Goal: Transaction & Acquisition: Purchase product/service

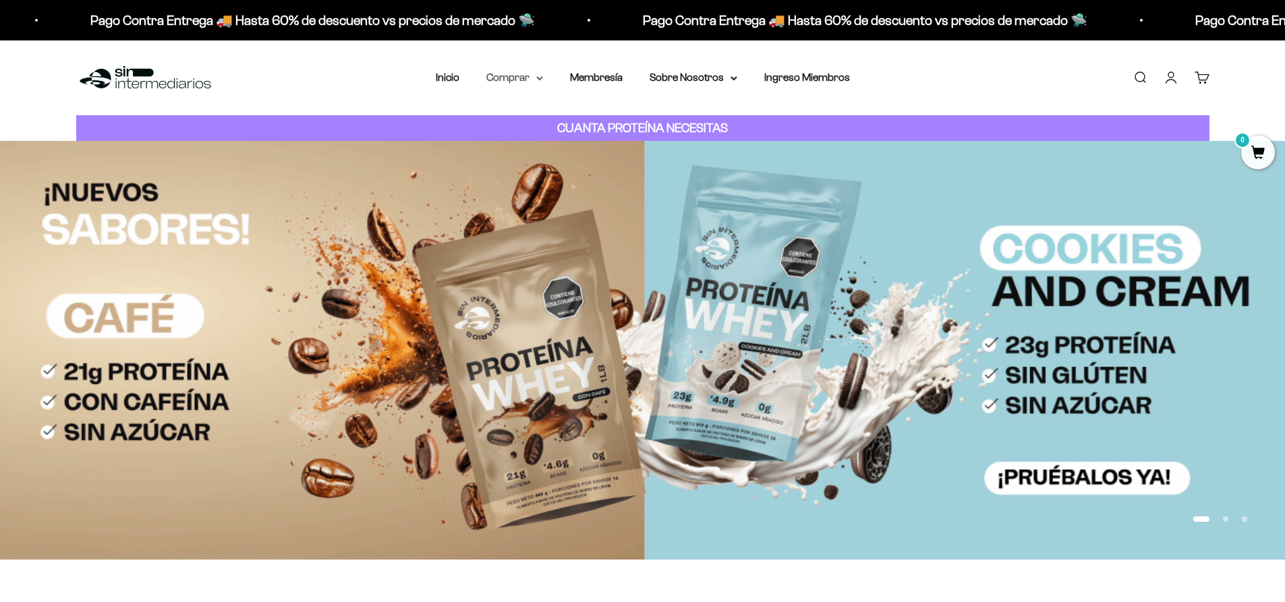
click at [526, 78] on summary "Comprar" at bounding box center [514, 78] width 57 height 18
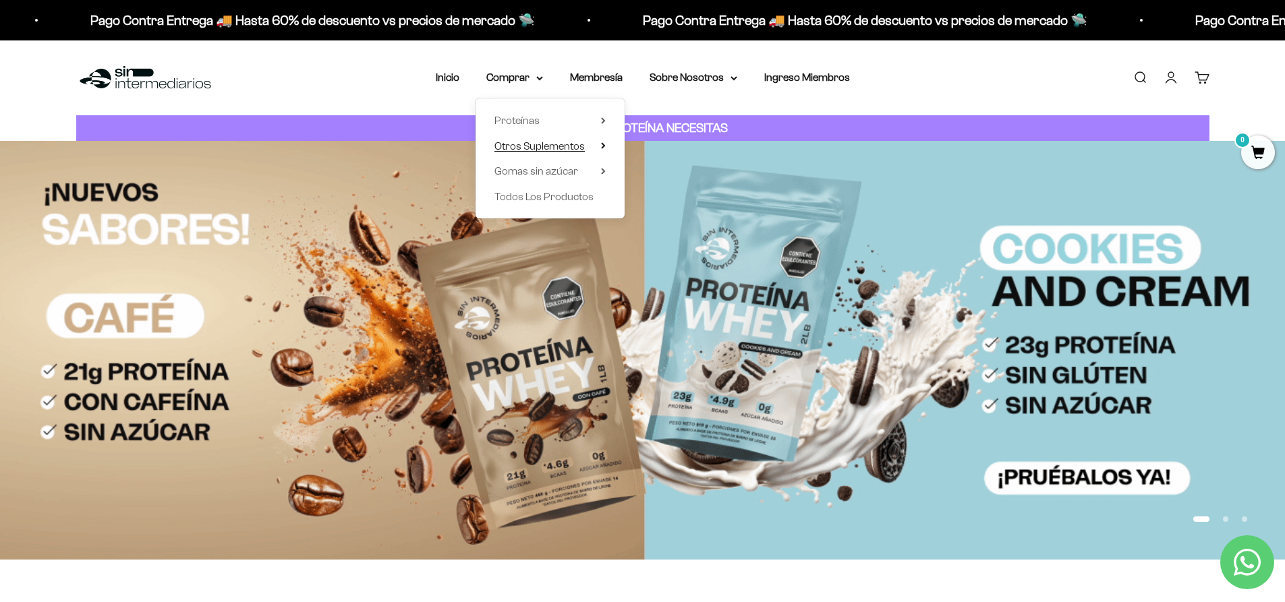
click at [555, 140] on span "Otros Suplementos" at bounding box center [539, 145] width 90 height 11
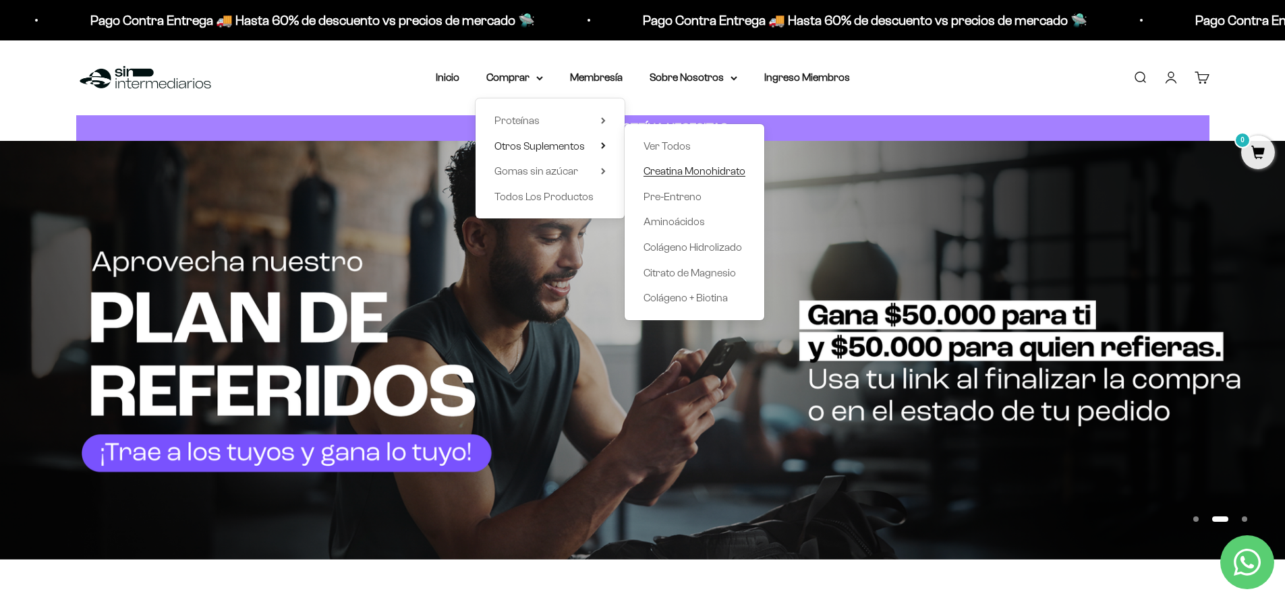
click at [680, 169] on span "Creatina Monohidrato" at bounding box center [694, 170] width 102 height 11
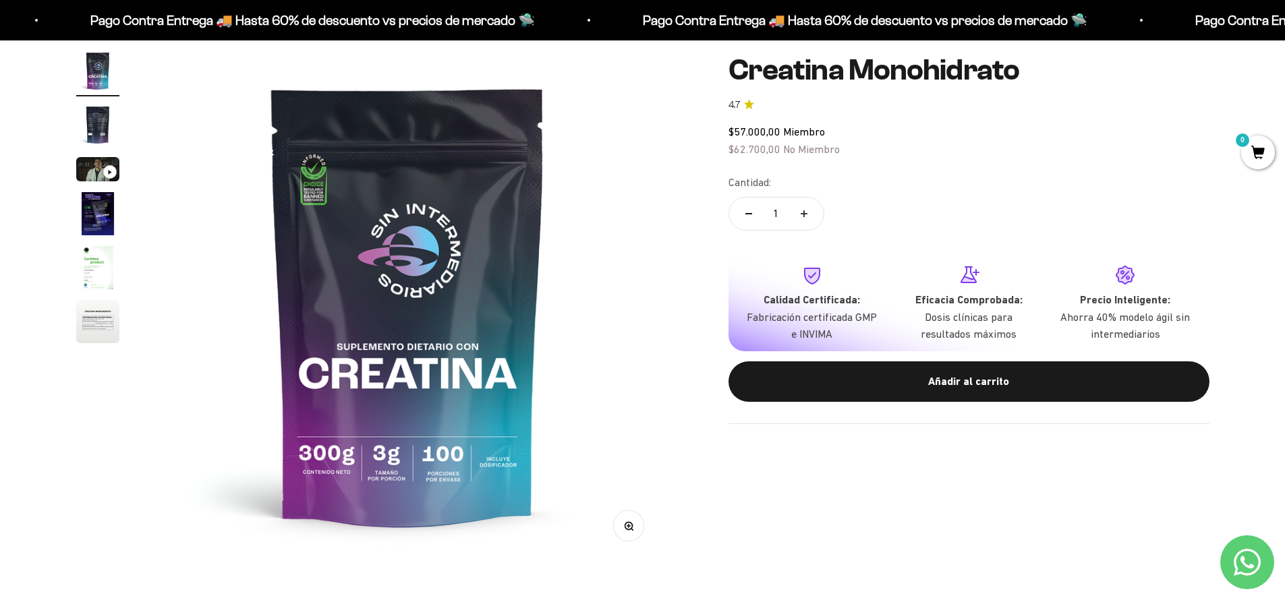
click at [805, 212] on icon "Aumentar cantidad" at bounding box center [803, 213] width 7 height 7
drag, startPoint x: 748, startPoint y: 208, endPoint x: 748, endPoint y: 216, distance: 7.4
click at [748, 209] on button "Reducir cantidad" at bounding box center [748, 214] width 39 height 32
type input "2"
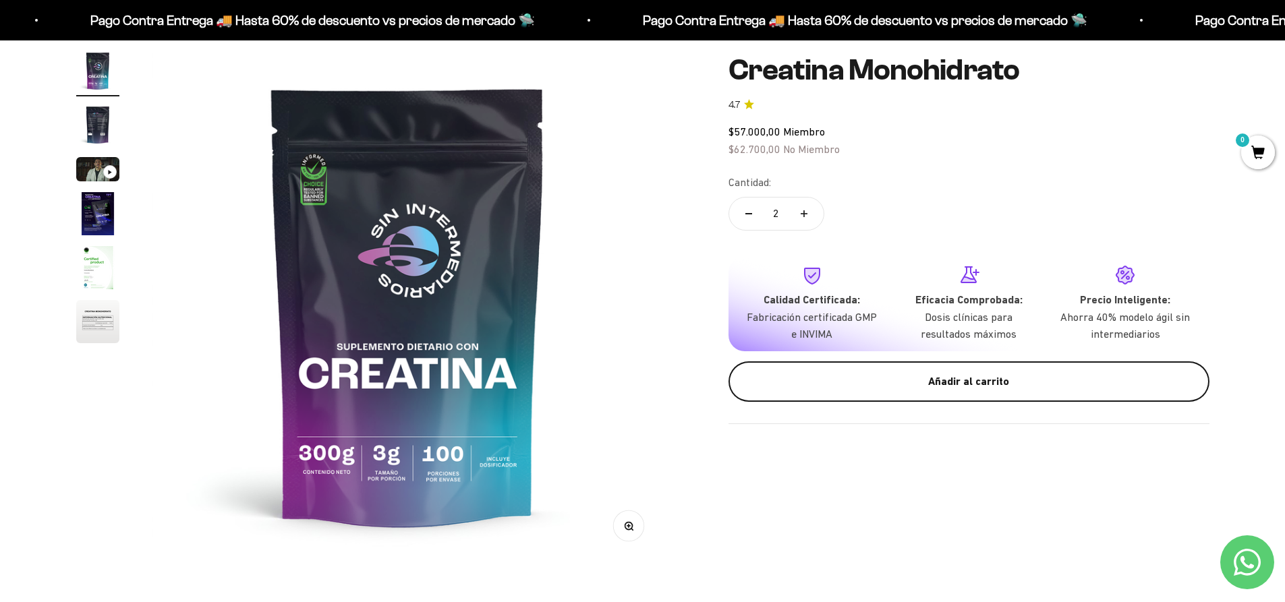
click at [899, 397] on button "Añadir al carrito" at bounding box center [968, 381] width 481 height 40
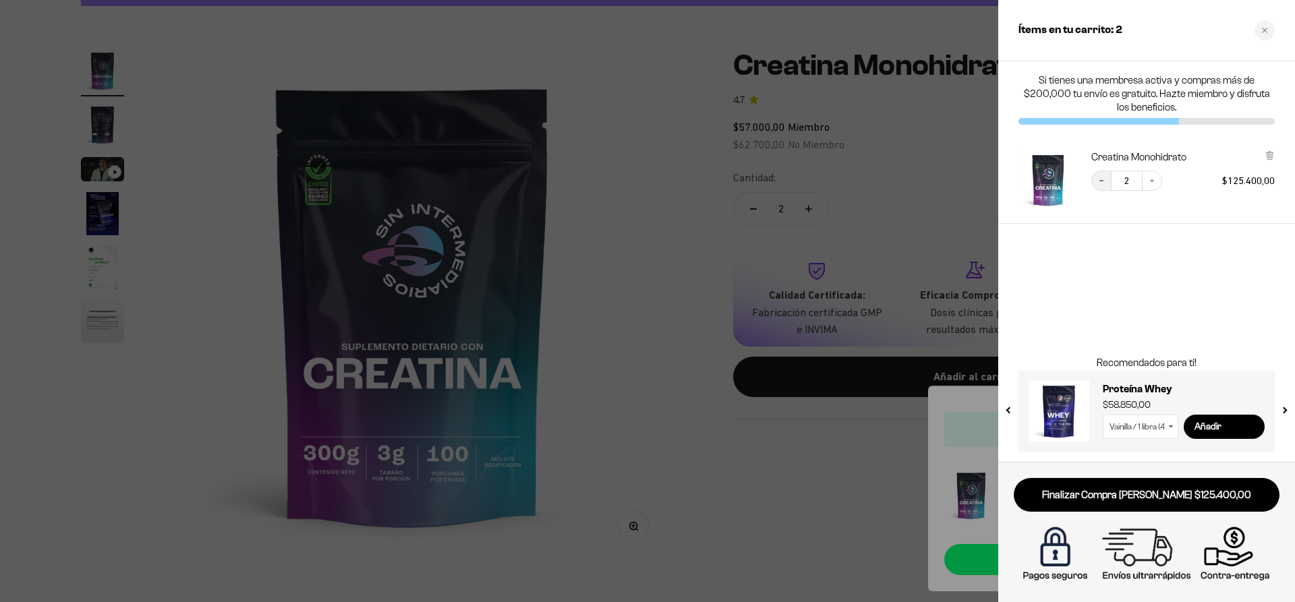
click at [1109, 176] on button "Decrease quantity" at bounding box center [1101, 181] width 20 height 20
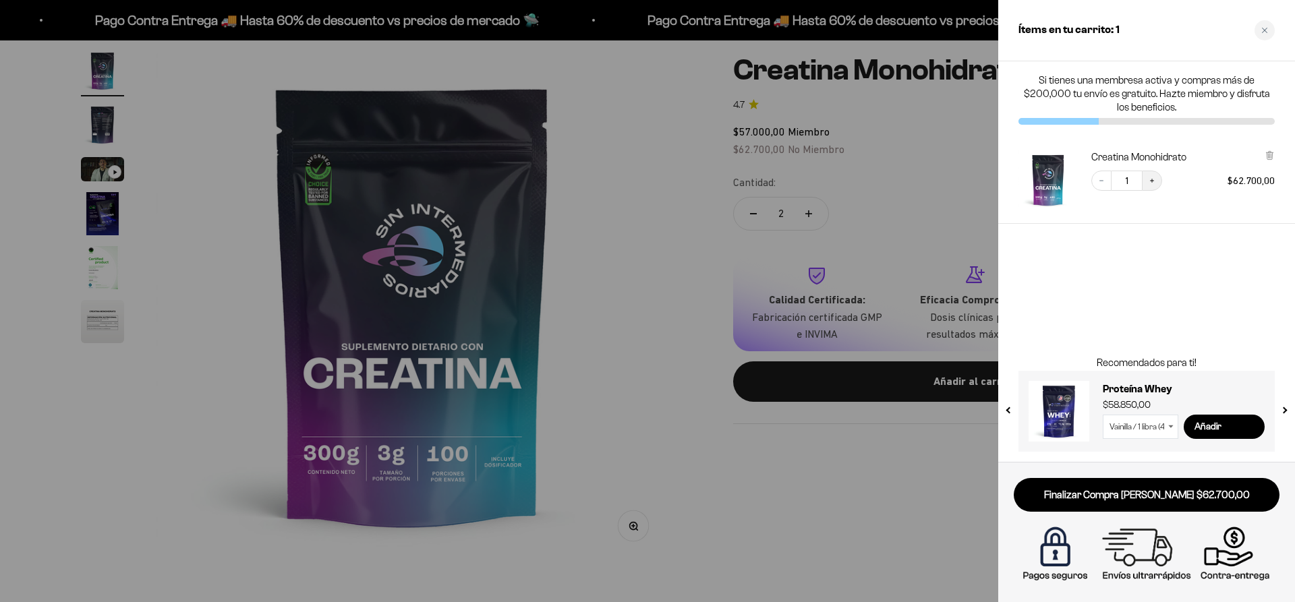
click at [1159, 181] on button "Increase quantity" at bounding box center [1152, 181] width 20 height 20
click at [570, 267] on div at bounding box center [647, 301] width 1295 height 602
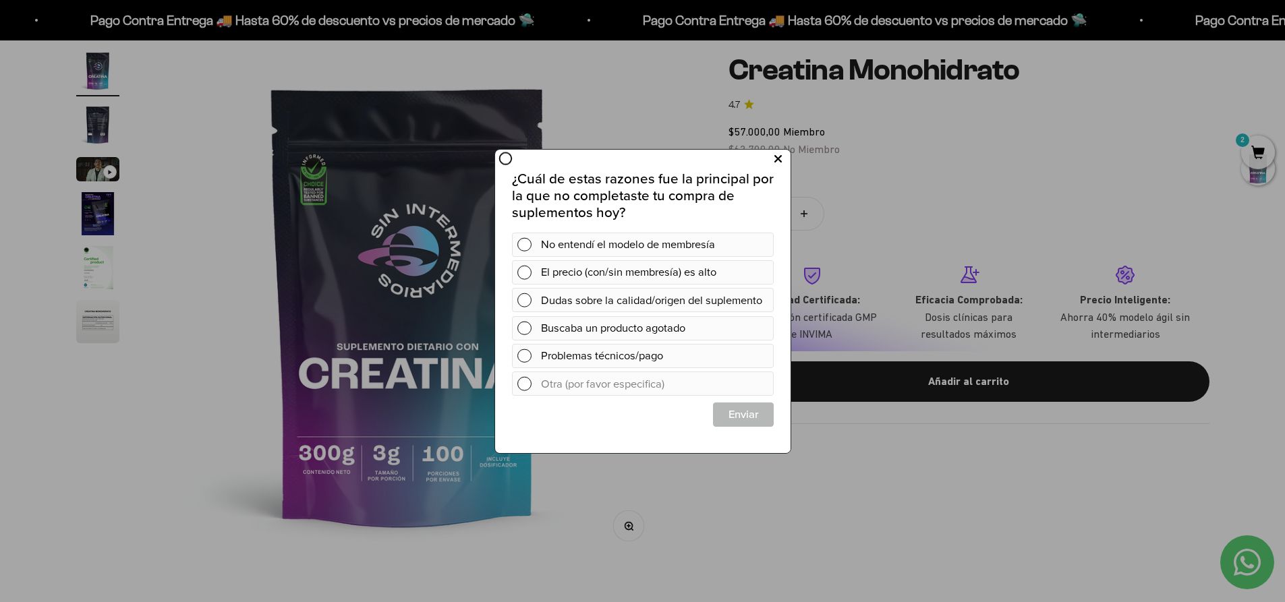
click at [771, 156] on button at bounding box center [777, 159] width 25 height 22
